Goal: Information Seeking & Learning: Learn about a topic

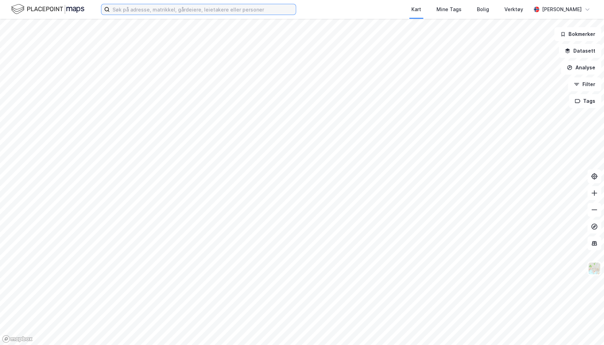
click at [198, 9] on input at bounding box center [203, 9] width 186 height 10
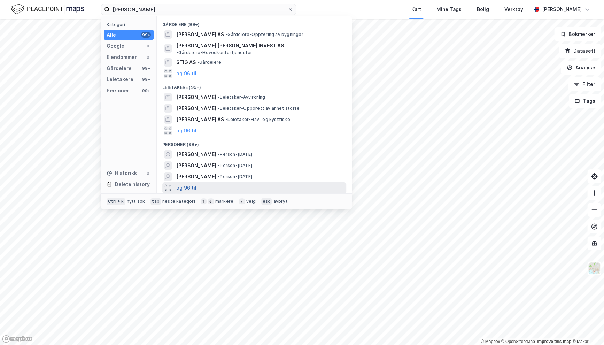
click at [195, 186] on button "og 96 til" at bounding box center [186, 188] width 20 height 8
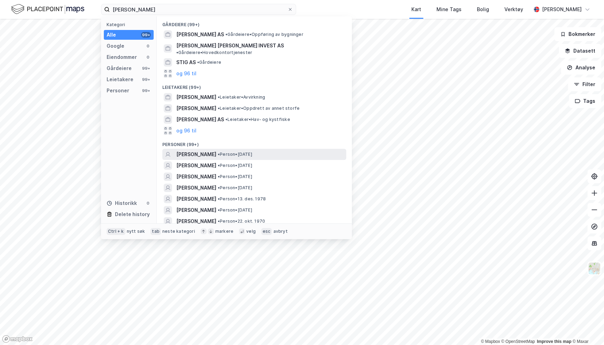
click at [216, 151] on span "[PERSON_NAME]" at bounding box center [196, 154] width 40 height 8
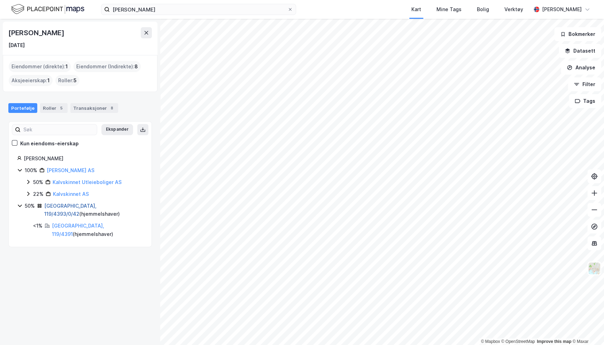
click at [84, 206] on link "[GEOGRAPHIC_DATA], 119/4393/0/42" at bounding box center [70, 210] width 52 height 14
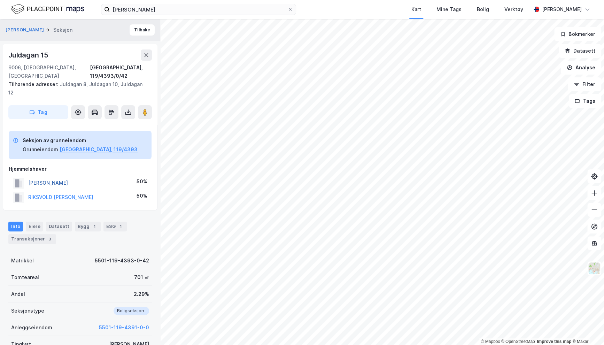
click at [0, 0] on button "[PERSON_NAME]" at bounding box center [0, 0] width 0 height 0
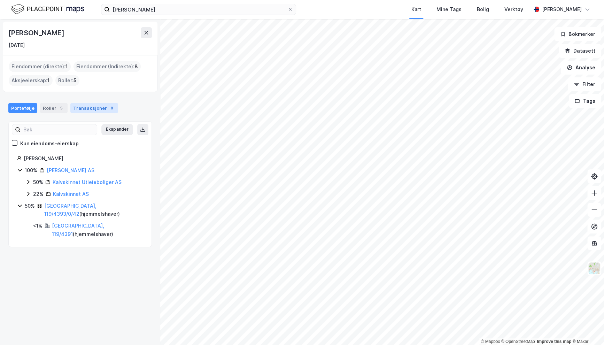
click at [77, 107] on div "Transaksjoner 8" at bounding box center [94, 108] width 48 height 10
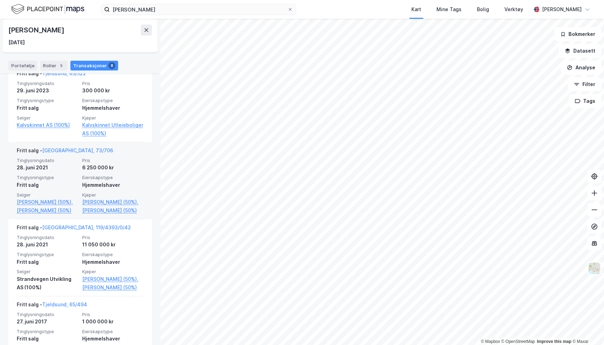
scroll to position [279, 0]
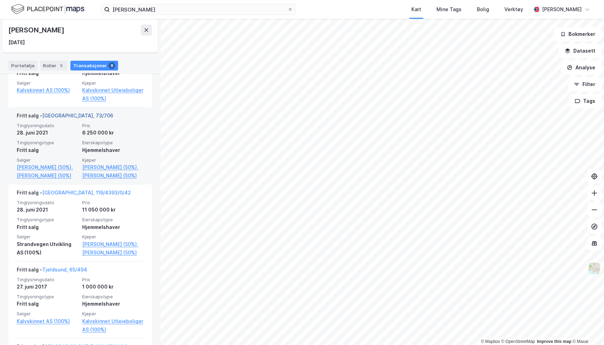
click at [61, 112] on link "[GEOGRAPHIC_DATA], 73/706" at bounding box center [77, 115] width 71 height 6
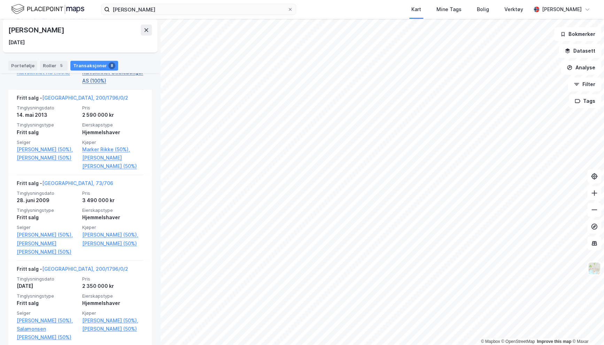
scroll to position [544, 0]
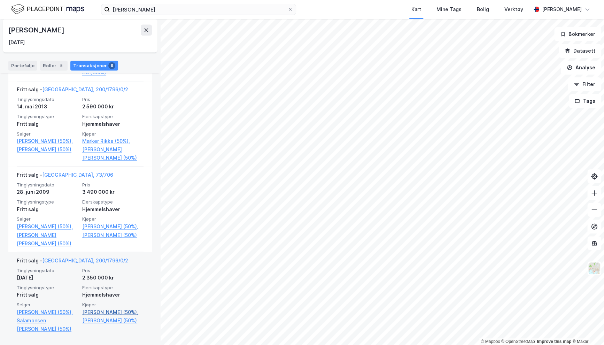
click at [109, 311] on link "[PERSON_NAME] (50%)," at bounding box center [112, 311] width 61 height 8
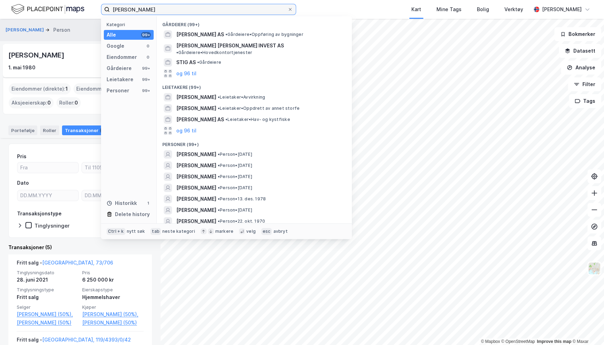
drag, startPoint x: 170, startPoint y: 11, endPoint x: 50, endPoint y: 8, distance: 120.2
click at [51, 8] on div "[PERSON_NAME] Kategori Alle 99+ Google 0 Eiendommer 0 Gårdeiere 99+ Leietakere …" at bounding box center [302, 9] width 604 height 19
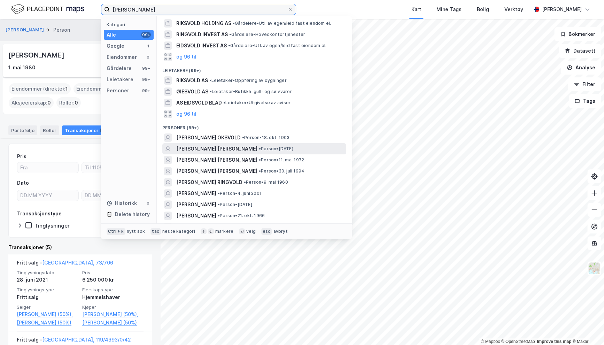
scroll to position [70, 0]
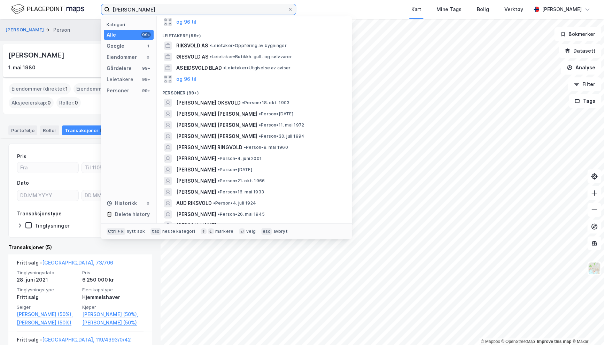
type input "[PERSON_NAME]"
